Goal: Transaction & Acquisition: Purchase product/service

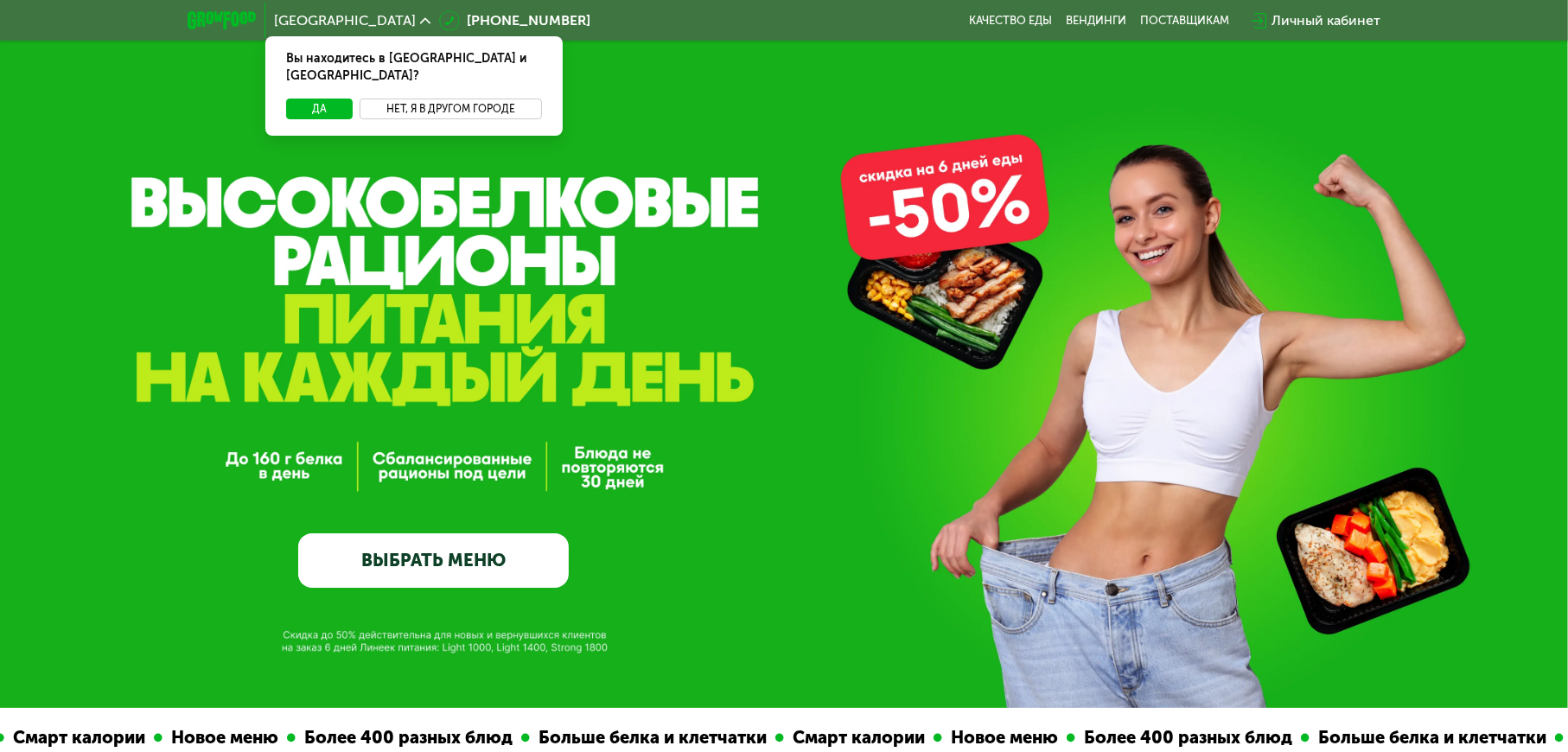
click at [466, 98] on button "Нет, я в другом городе" at bounding box center [451, 109] width 183 height 21
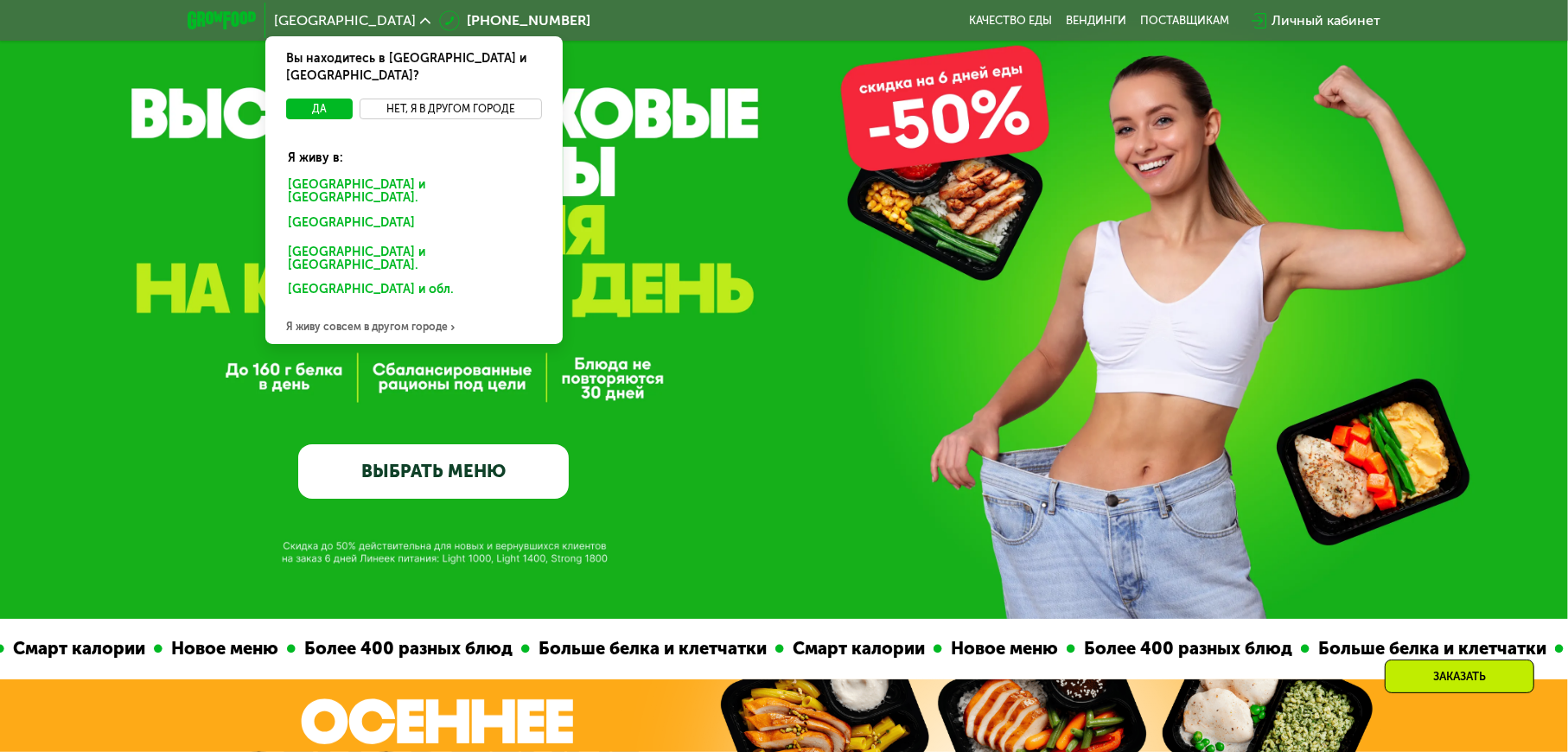
scroll to position [173, 0]
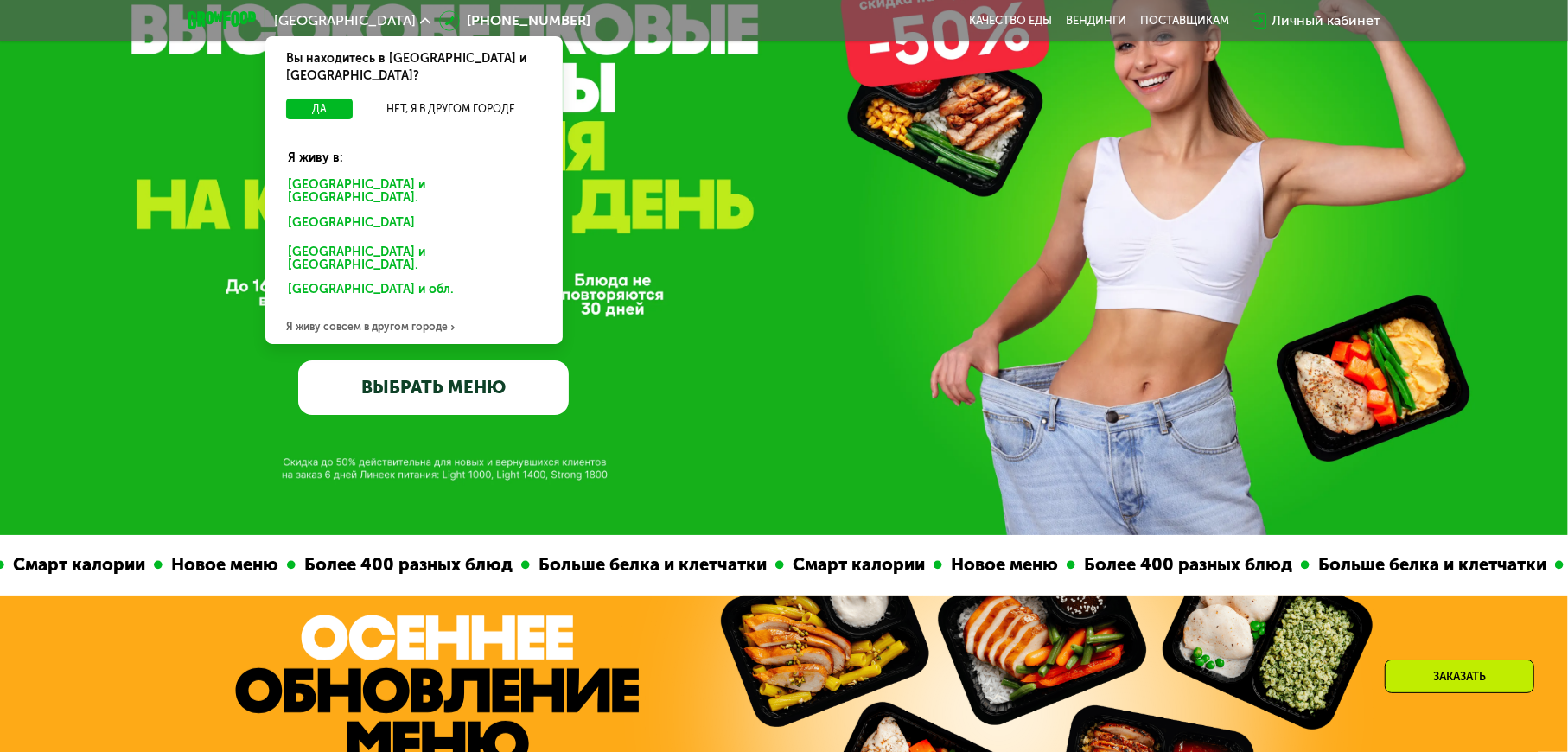
click at [393, 309] on div "Я живу совсем в другом городе" at bounding box center [414, 327] width 297 height 34
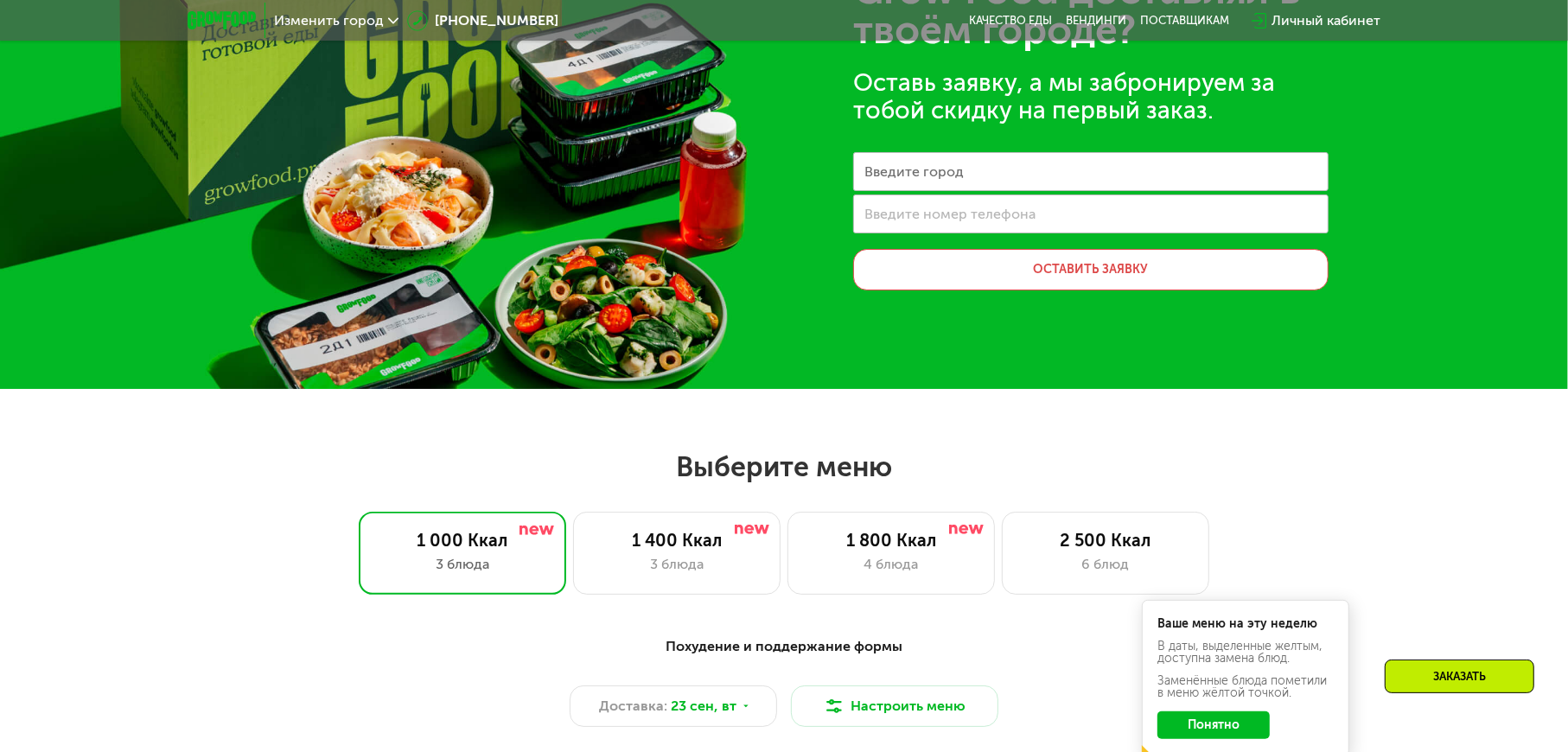
click at [952, 173] on label "Введите город" at bounding box center [914, 171] width 99 height 10
click at [952, 173] on input "Введите город" at bounding box center [1090, 171] width 475 height 39
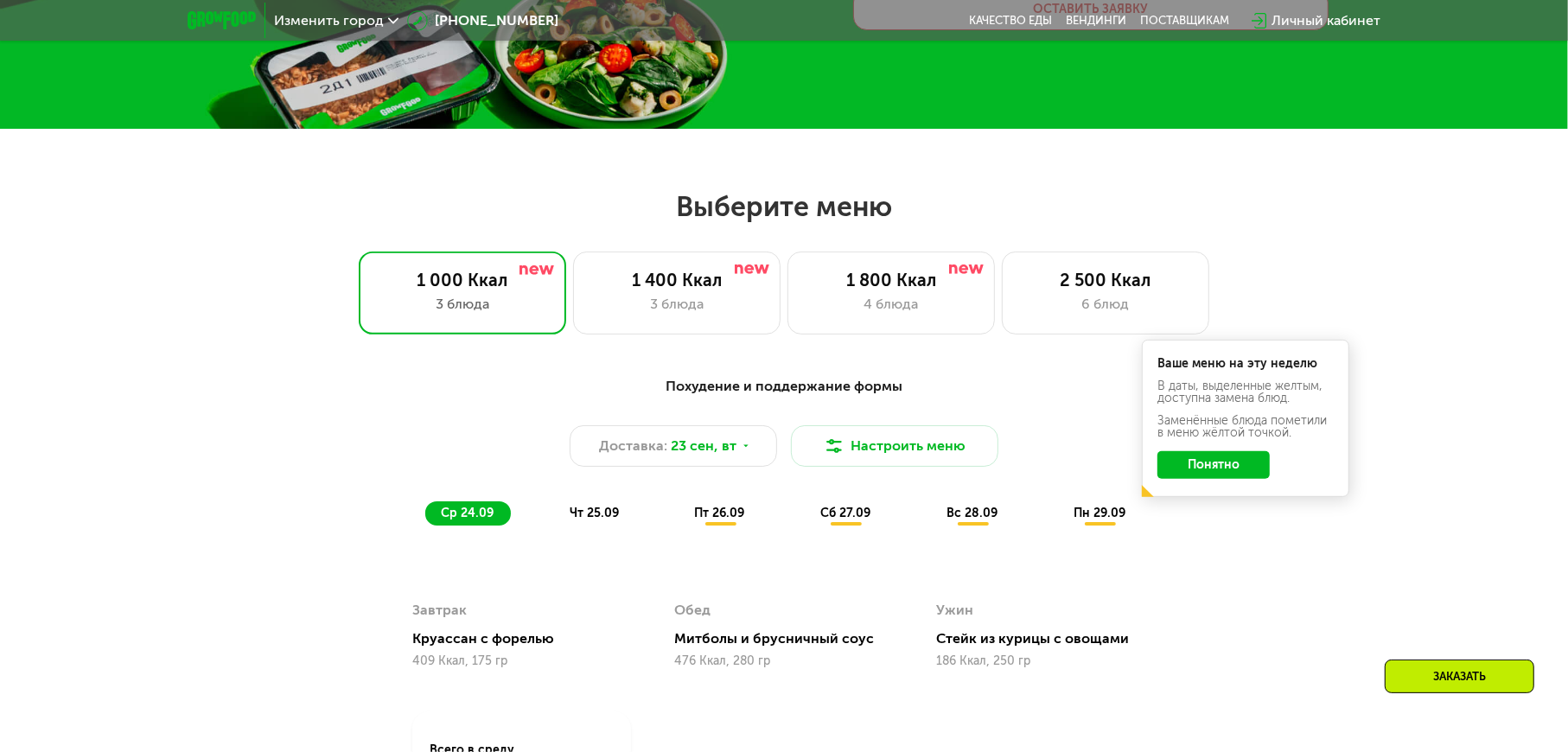
scroll to position [605, 0]
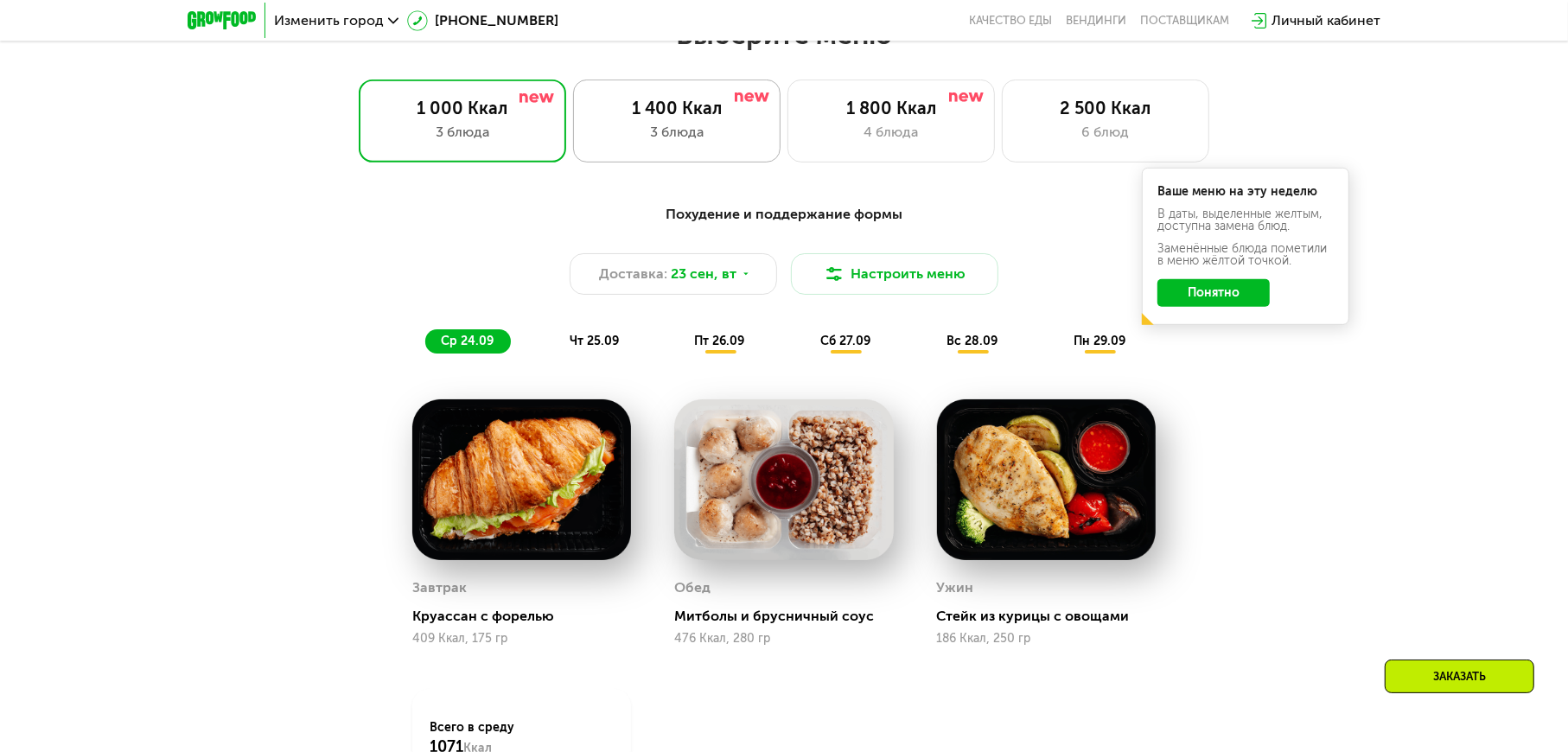
click at [650, 117] on div "1 400 Ккал" at bounding box center [677, 109] width 171 height 21
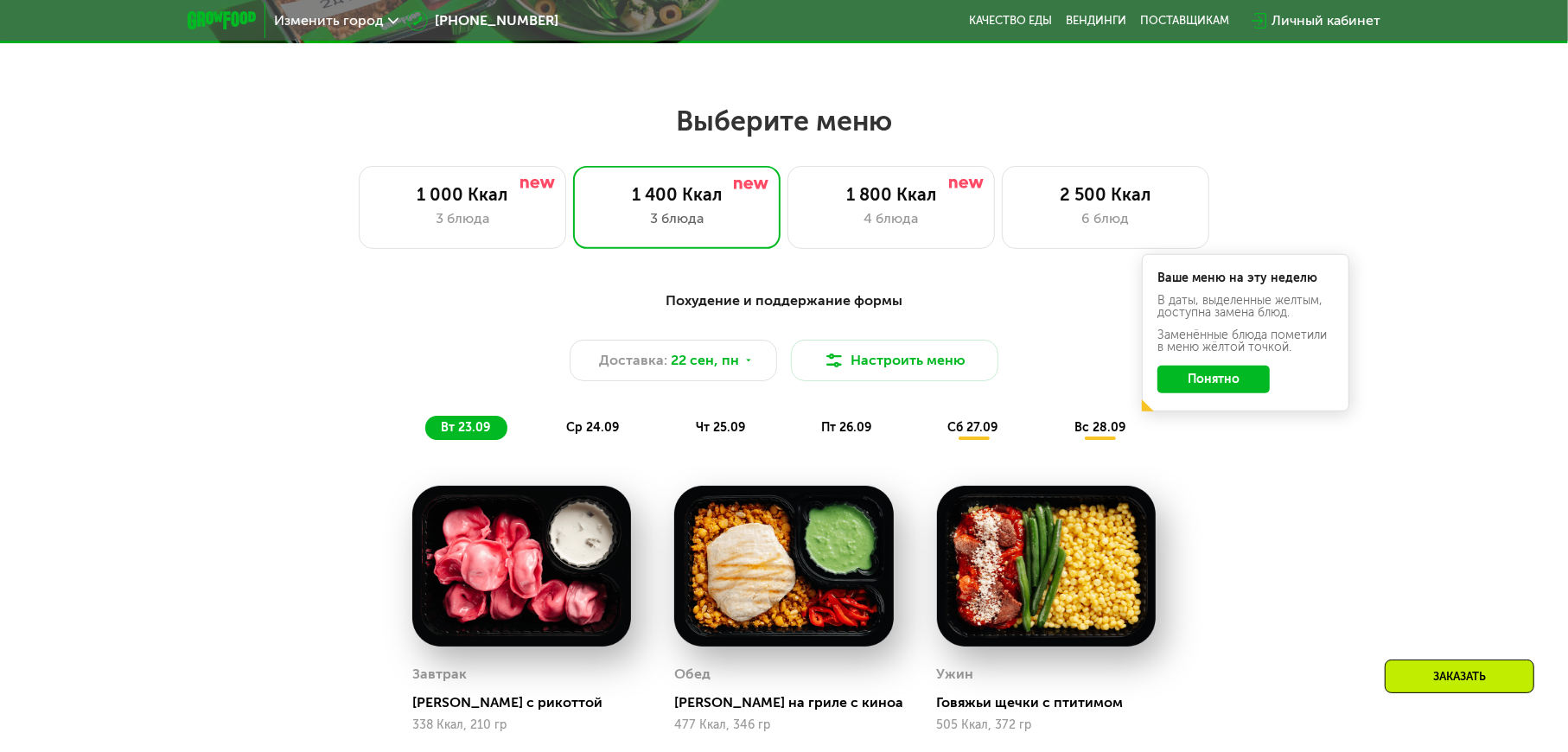
scroll to position [1037, 0]
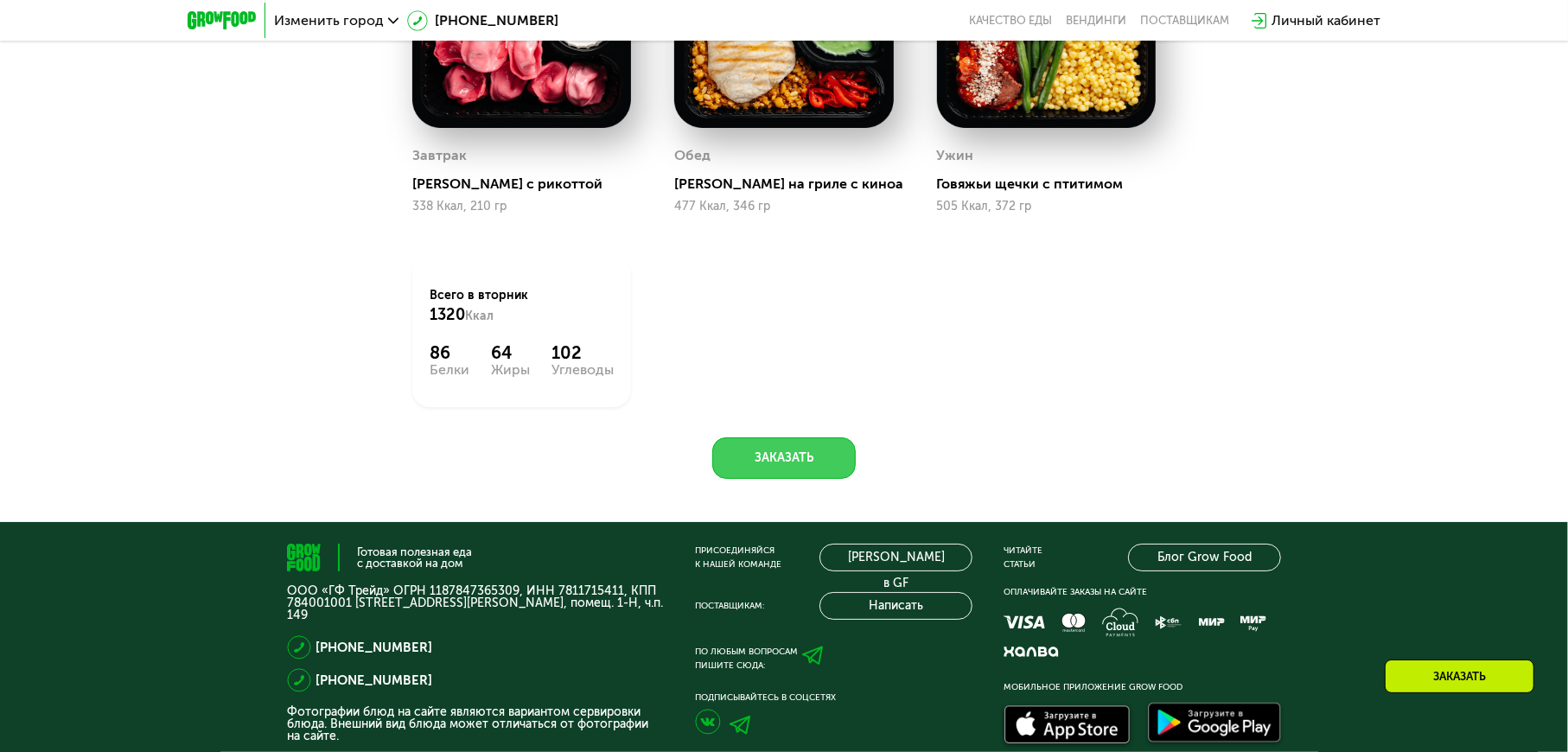
click at [770, 448] on button "Заказать" at bounding box center [784, 458] width 144 height 42
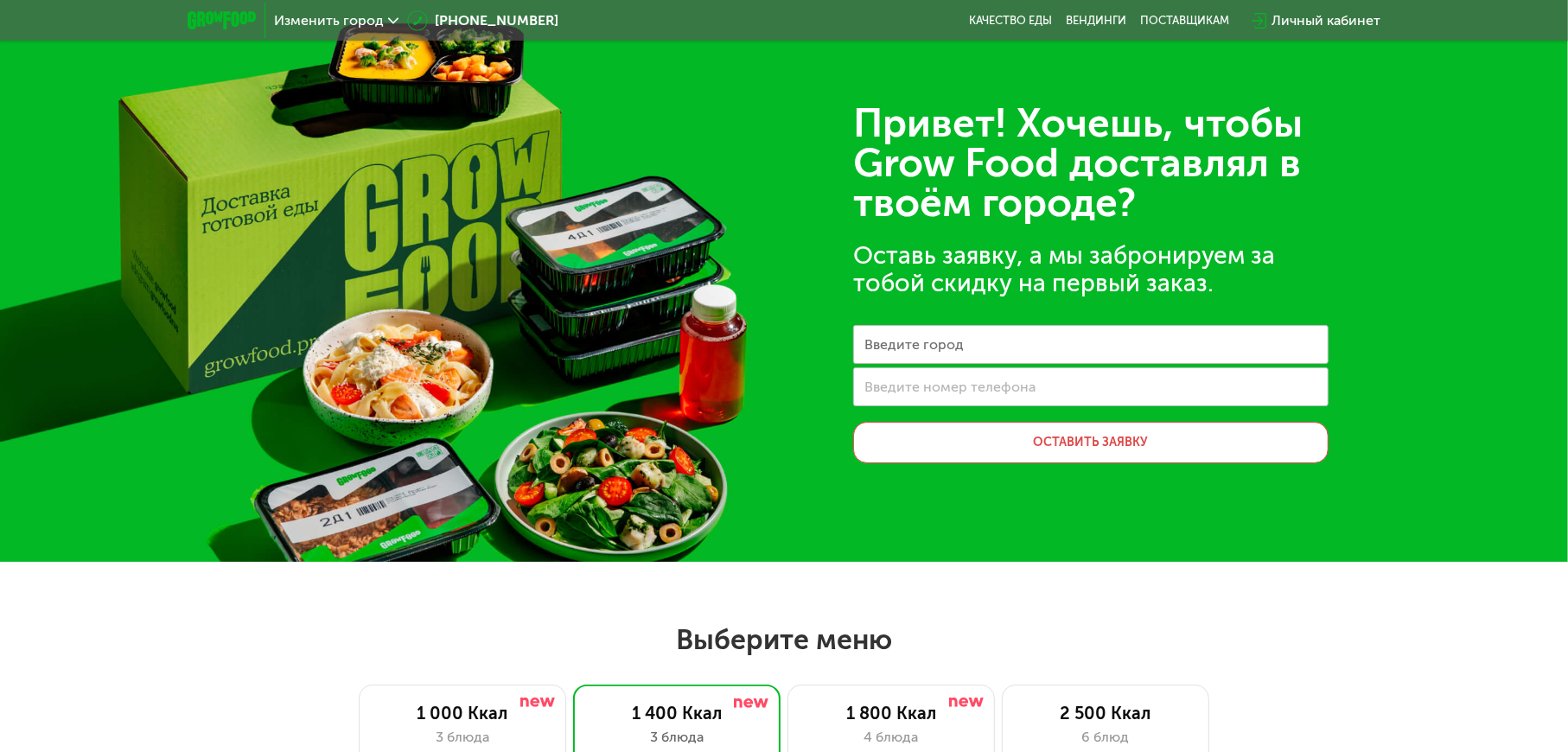
click at [337, 24] on span "Изменить город" at bounding box center [328, 21] width 109 height 14
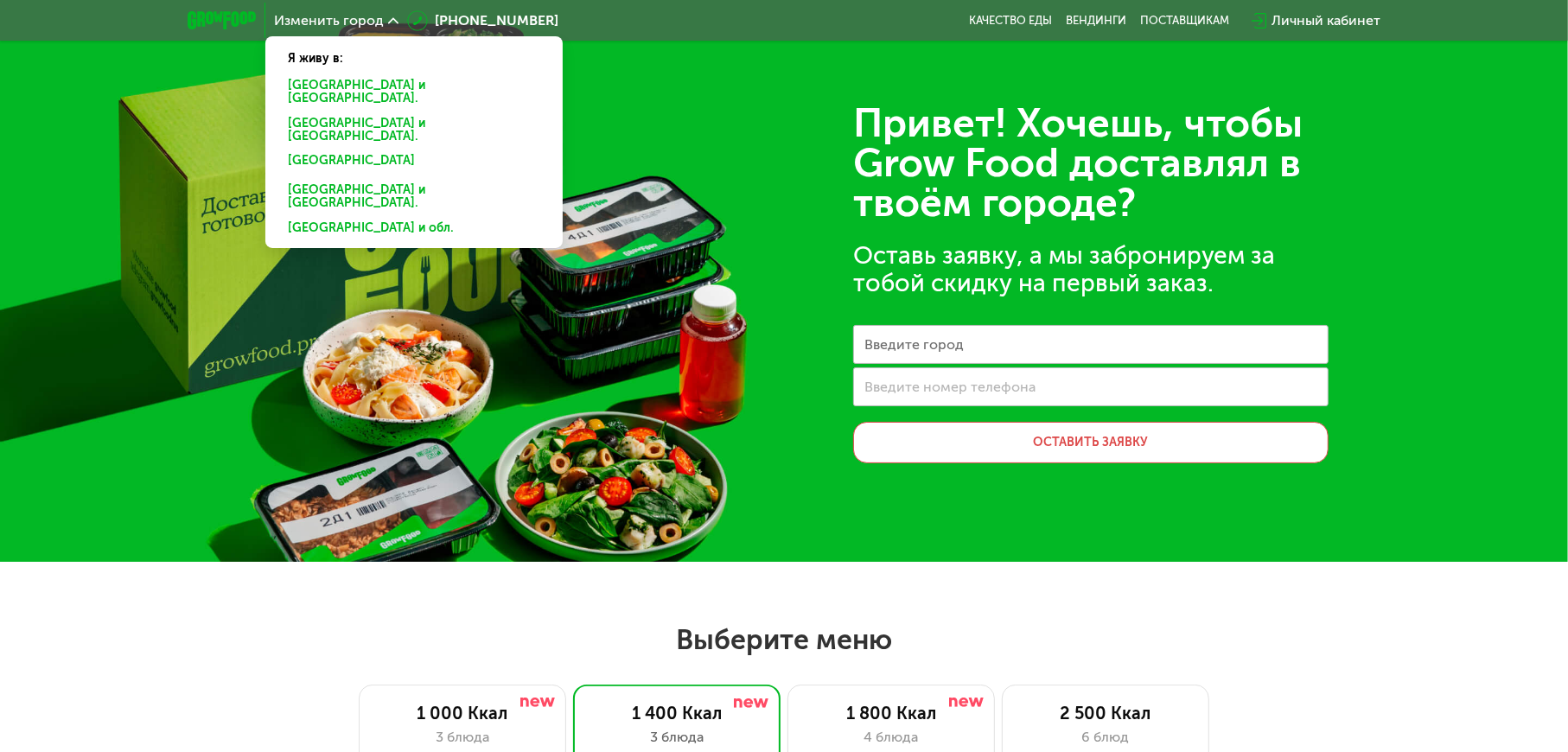
click at [324, 115] on div "[GEOGRAPHIC_DATA] и [GEOGRAPHIC_DATA]." at bounding box center [410, 130] width 269 height 36
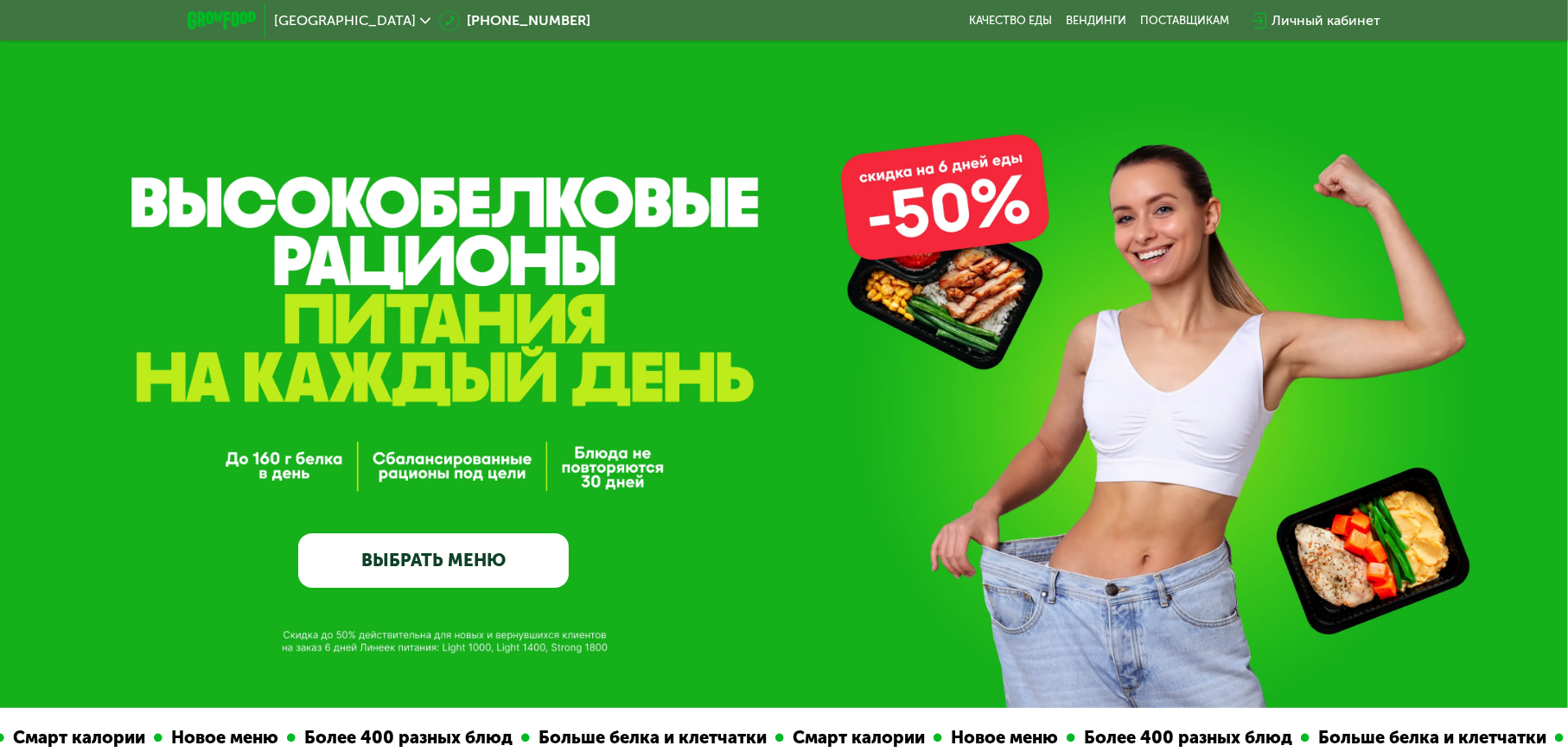
click at [447, 563] on link "ВЫБРАТЬ МЕНЮ" at bounding box center [433, 560] width 271 height 54
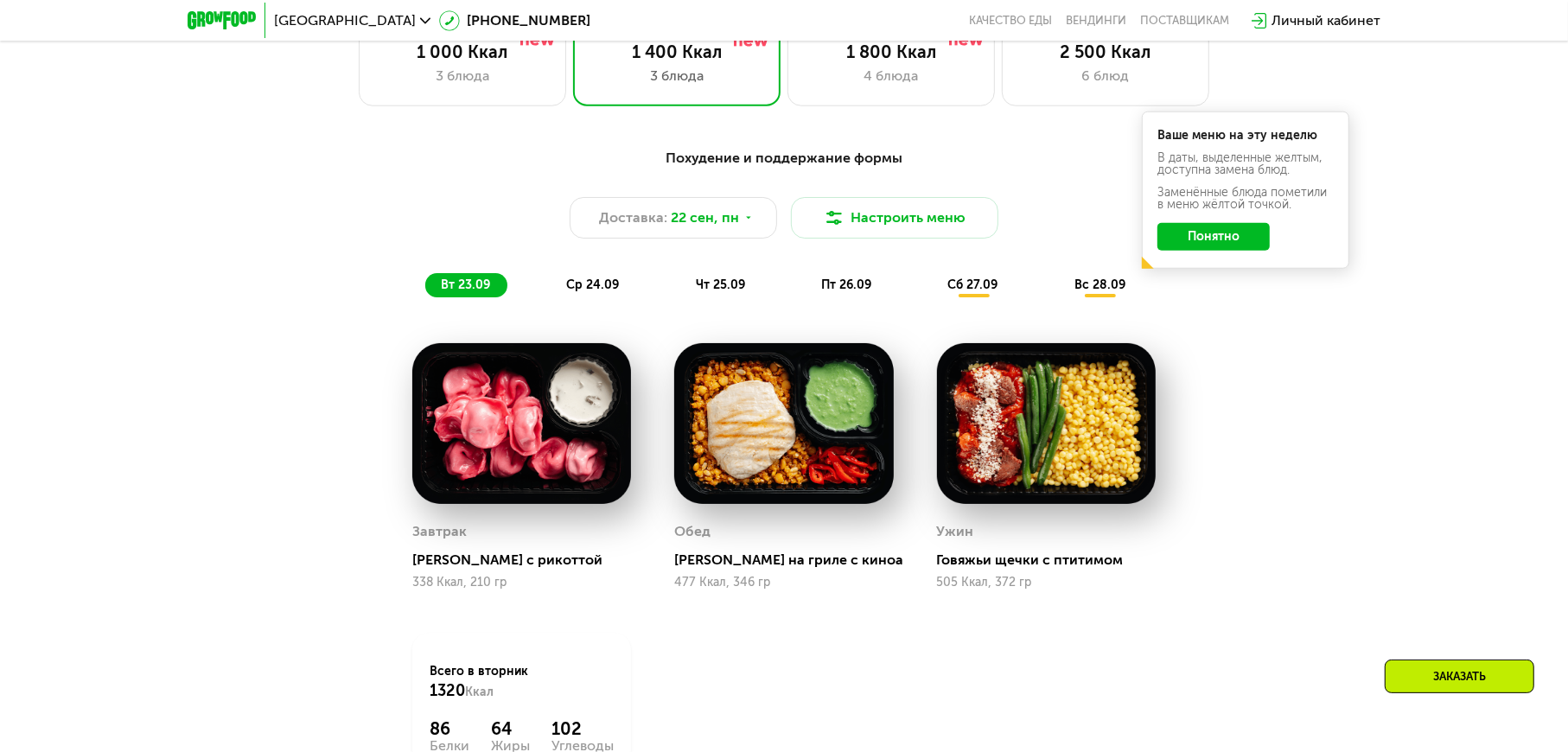
scroll to position [1195, 0]
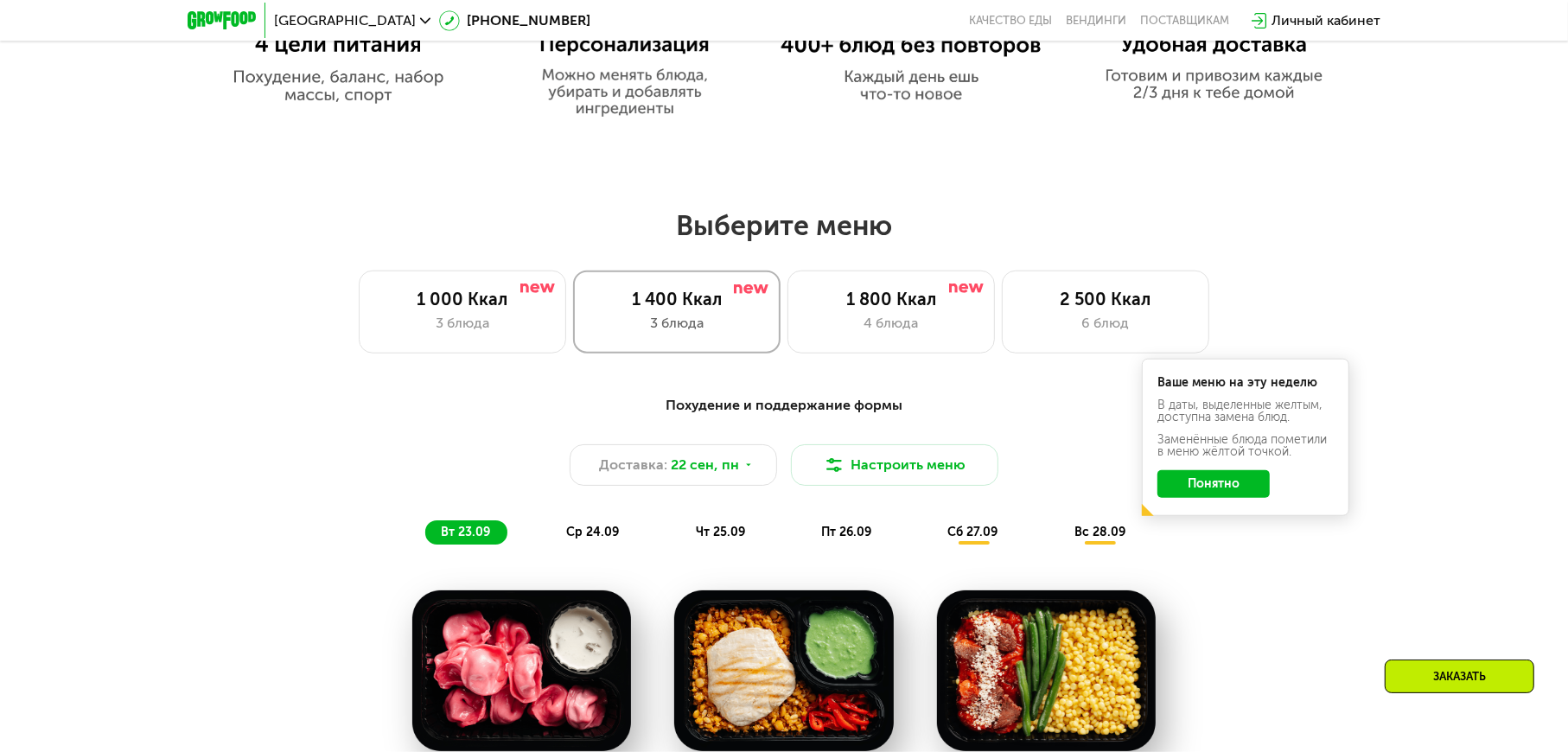
click at [674, 320] on div "3 блюда" at bounding box center [677, 324] width 171 height 21
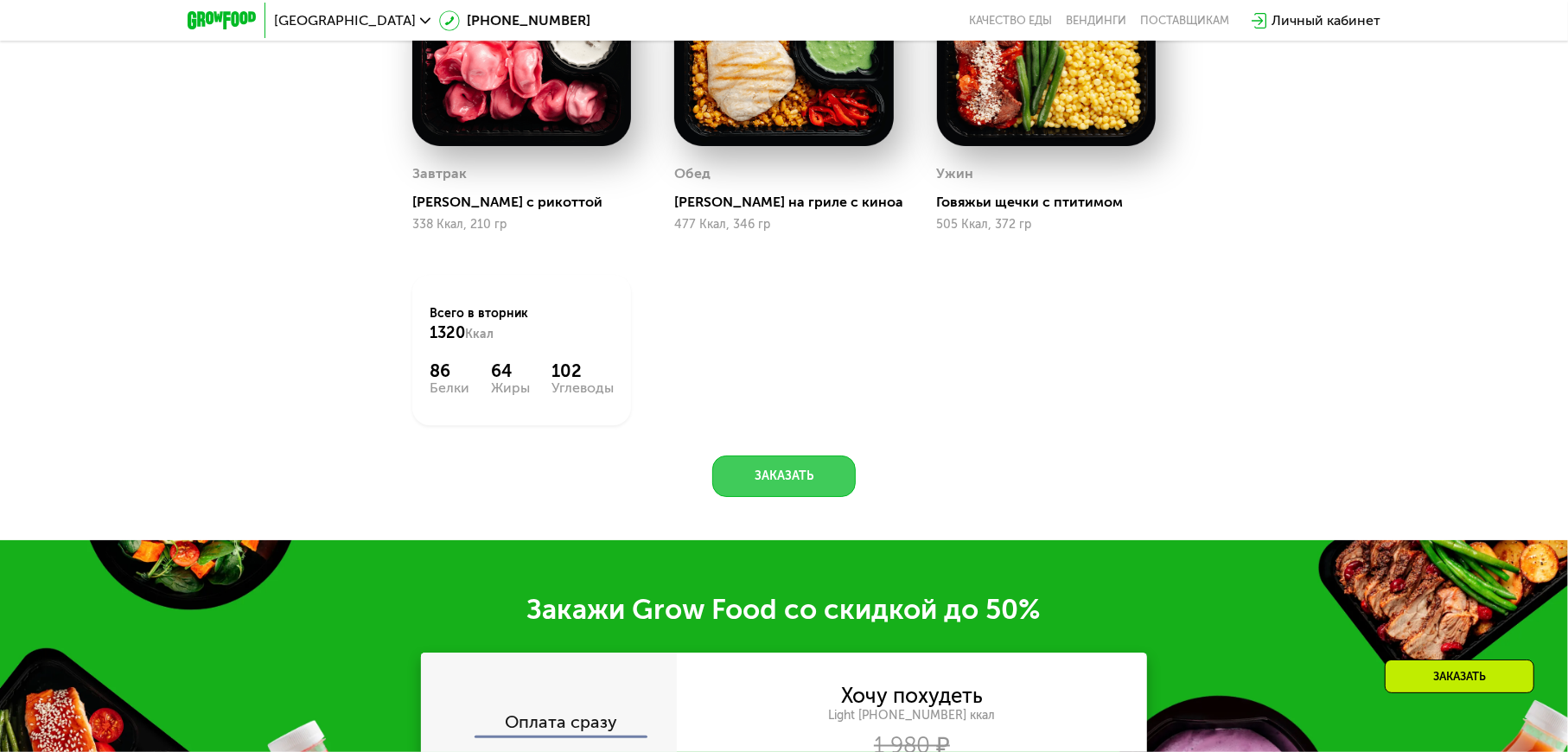
click at [756, 494] on button "Заказать" at bounding box center [784, 476] width 144 height 42
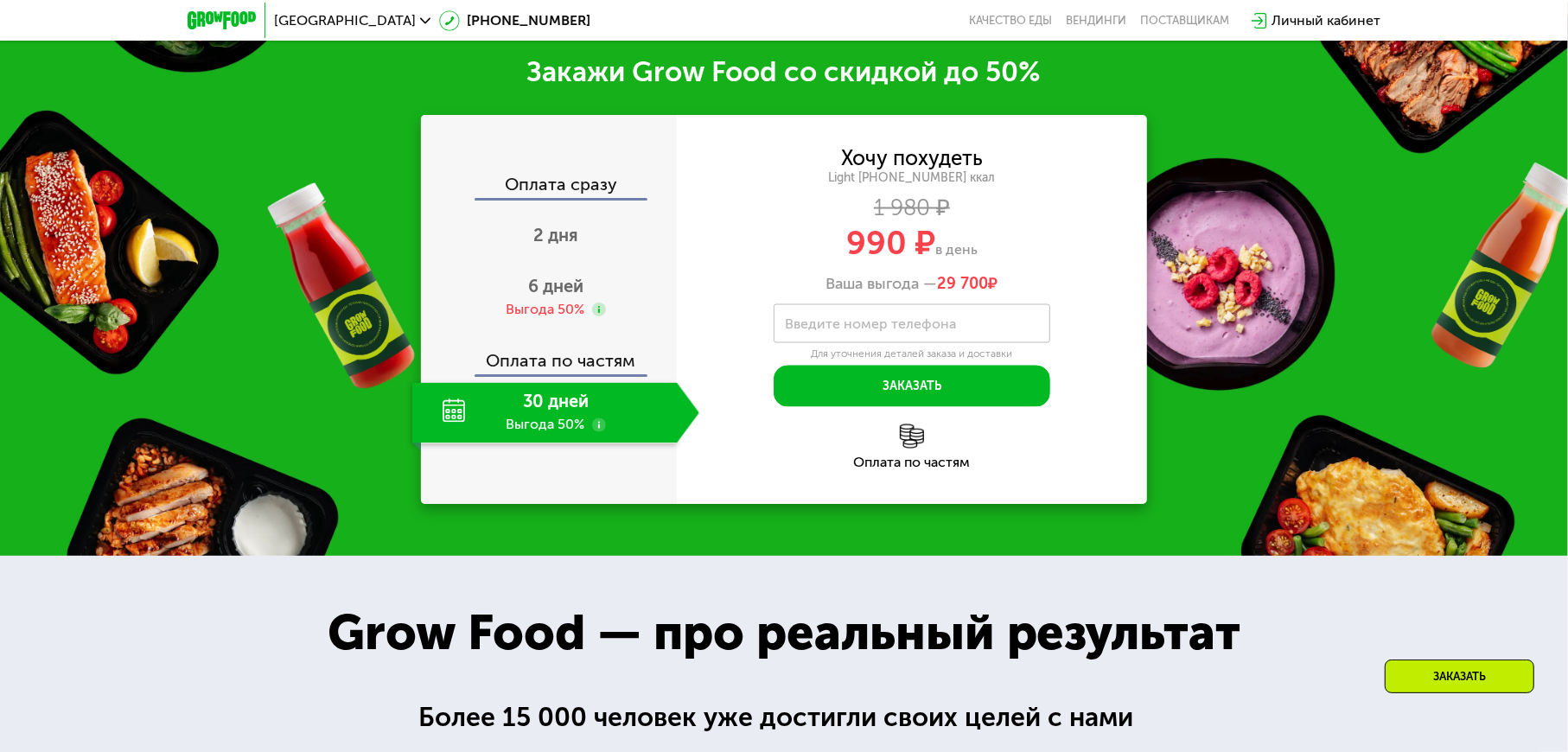
scroll to position [2345, 0]
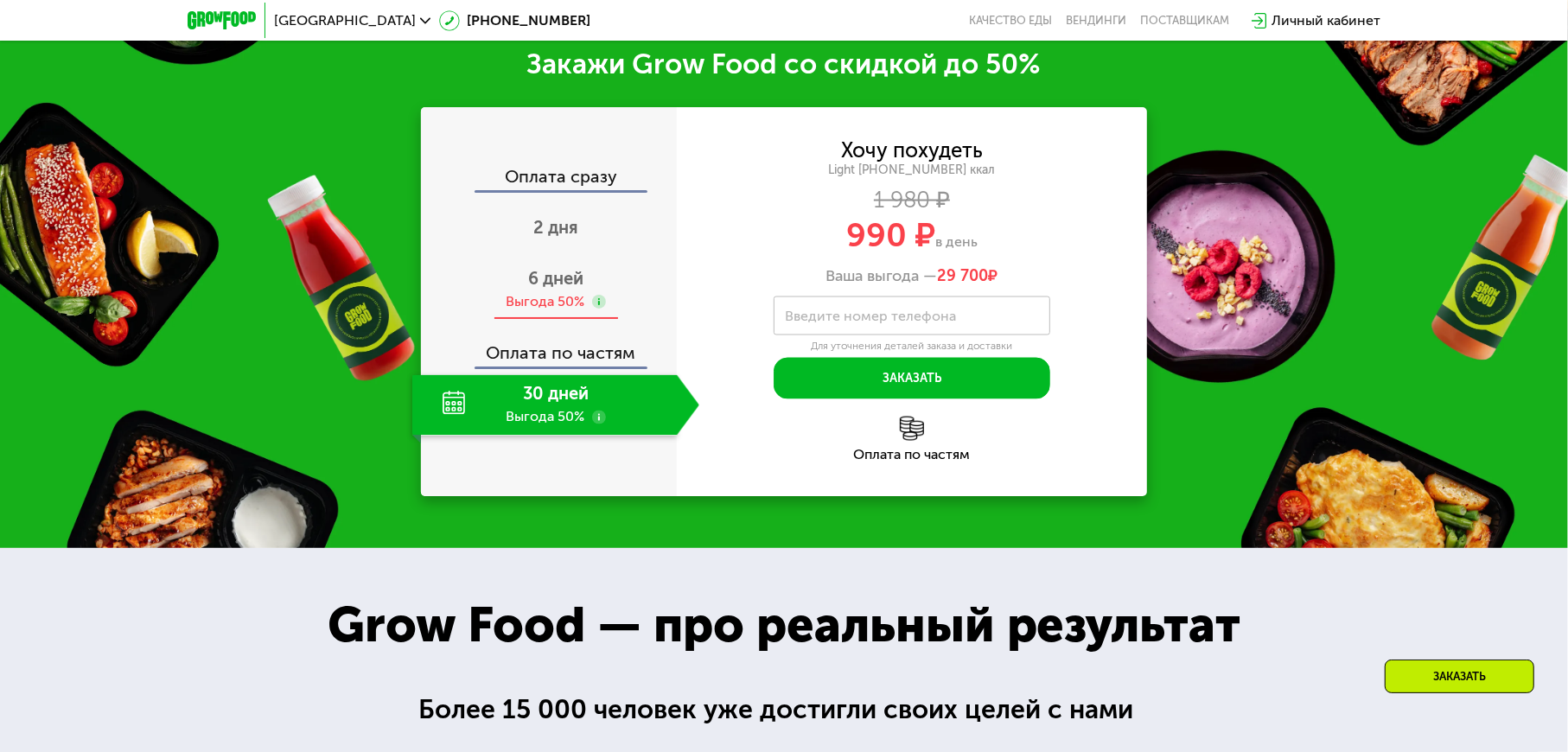
click at [549, 307] on div "Выгода 50%" at bounding box center [546, 302] width 79 height 19
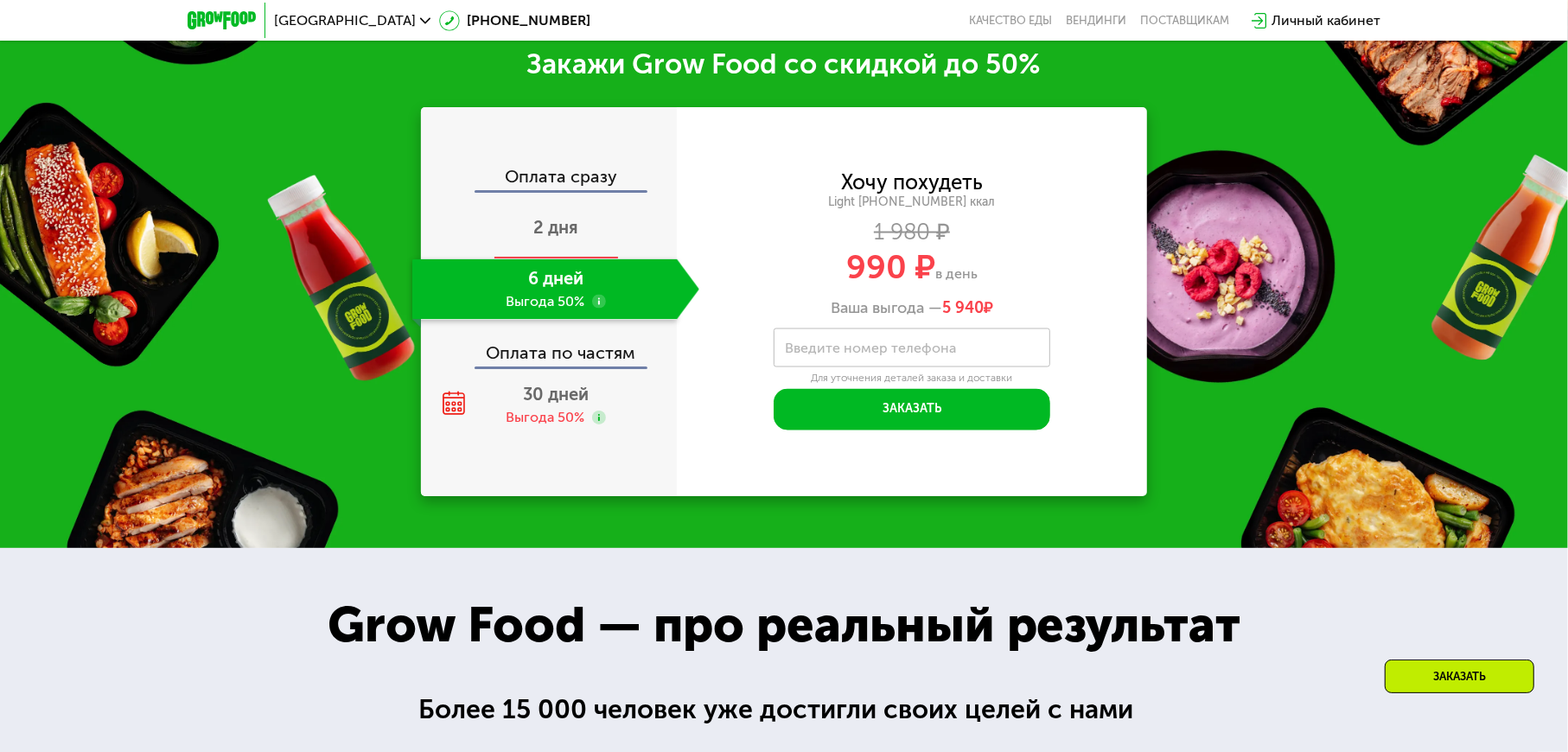
click at [559, 235] on span "2 дня" at bounding box center [555, 228] width 45 height 21
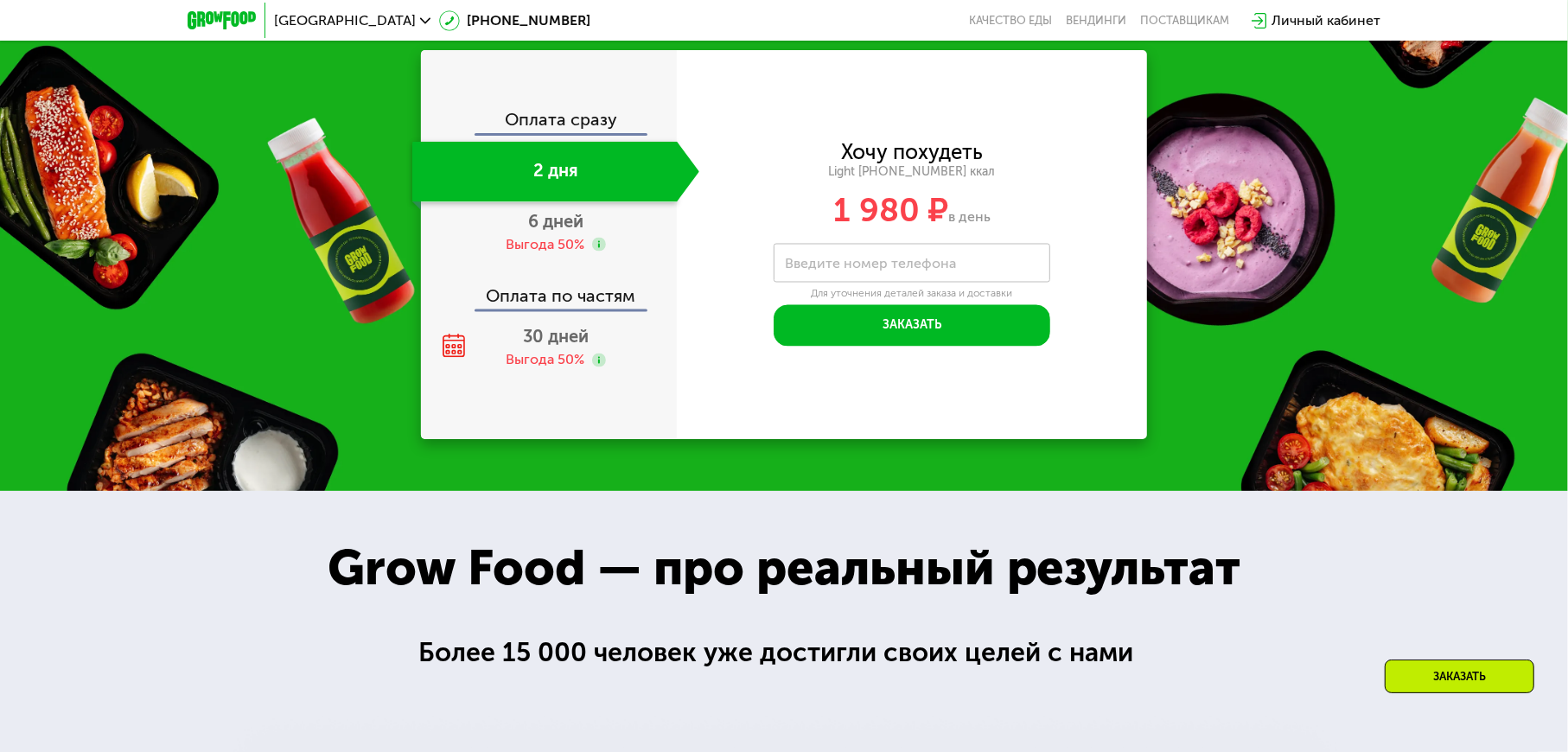
scroll to position [2172, 0]
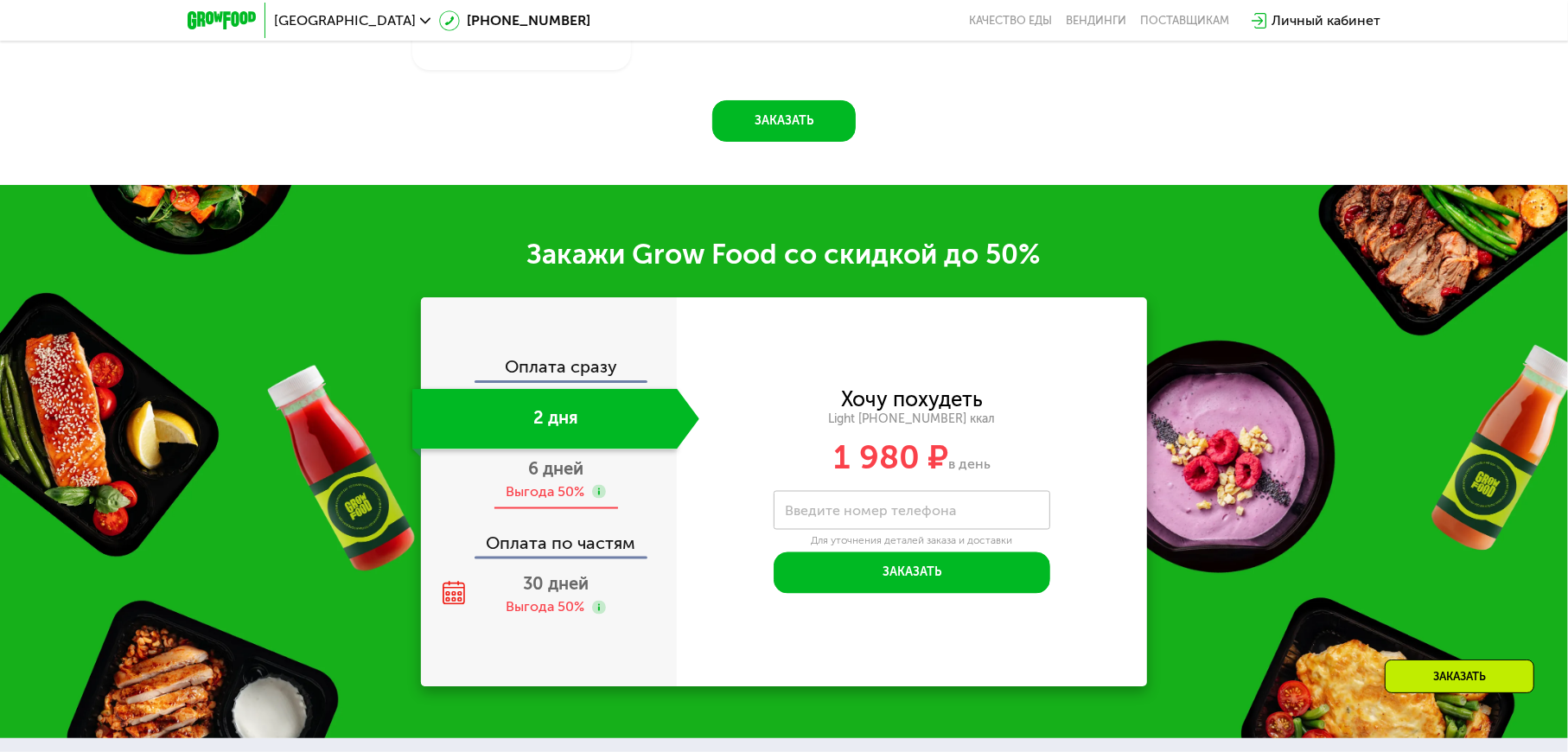
click at [562, 483] on div "Выгода 50%" at bounding box center [546, 492] width 79 height 19
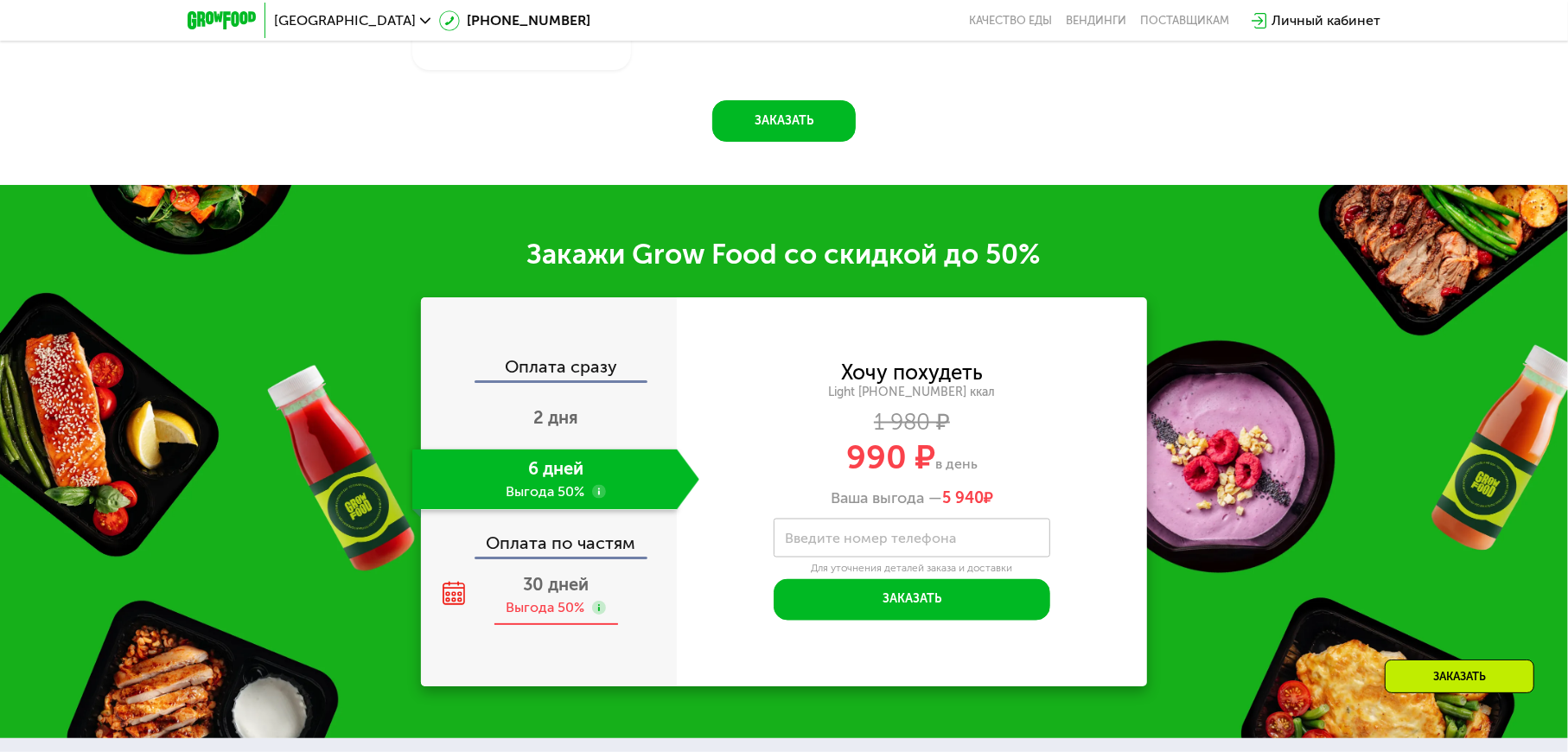
click at [552, 598] on div "Выгода 50%" at bounding box center [546, 607] width 79 height 19
